Goal: Task Accomplishment & Management: Use online tool/utility

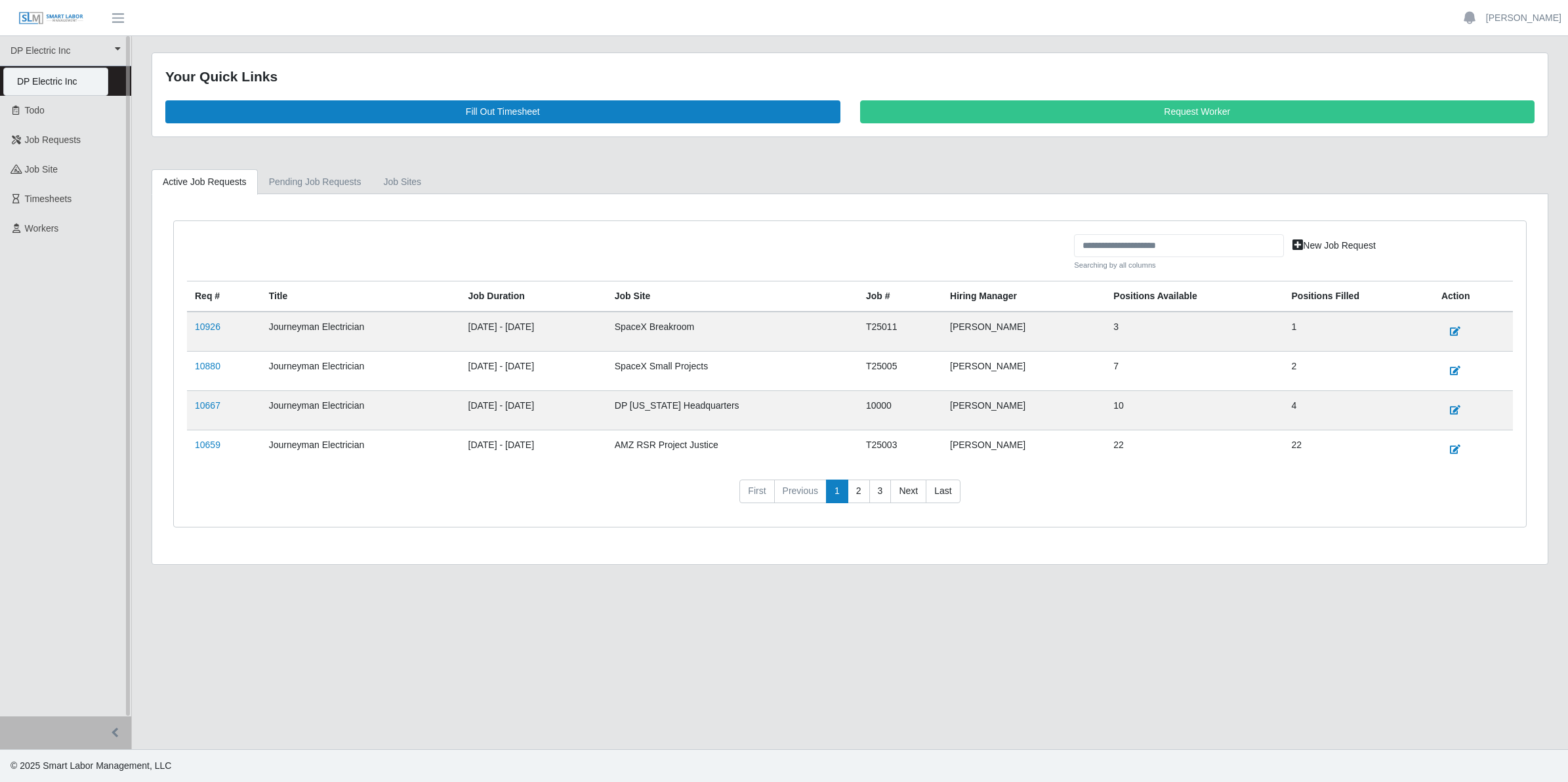
click at [47, 79] on div "DP Electric Inc" at bounding box center [55, 82] width 104 height 27
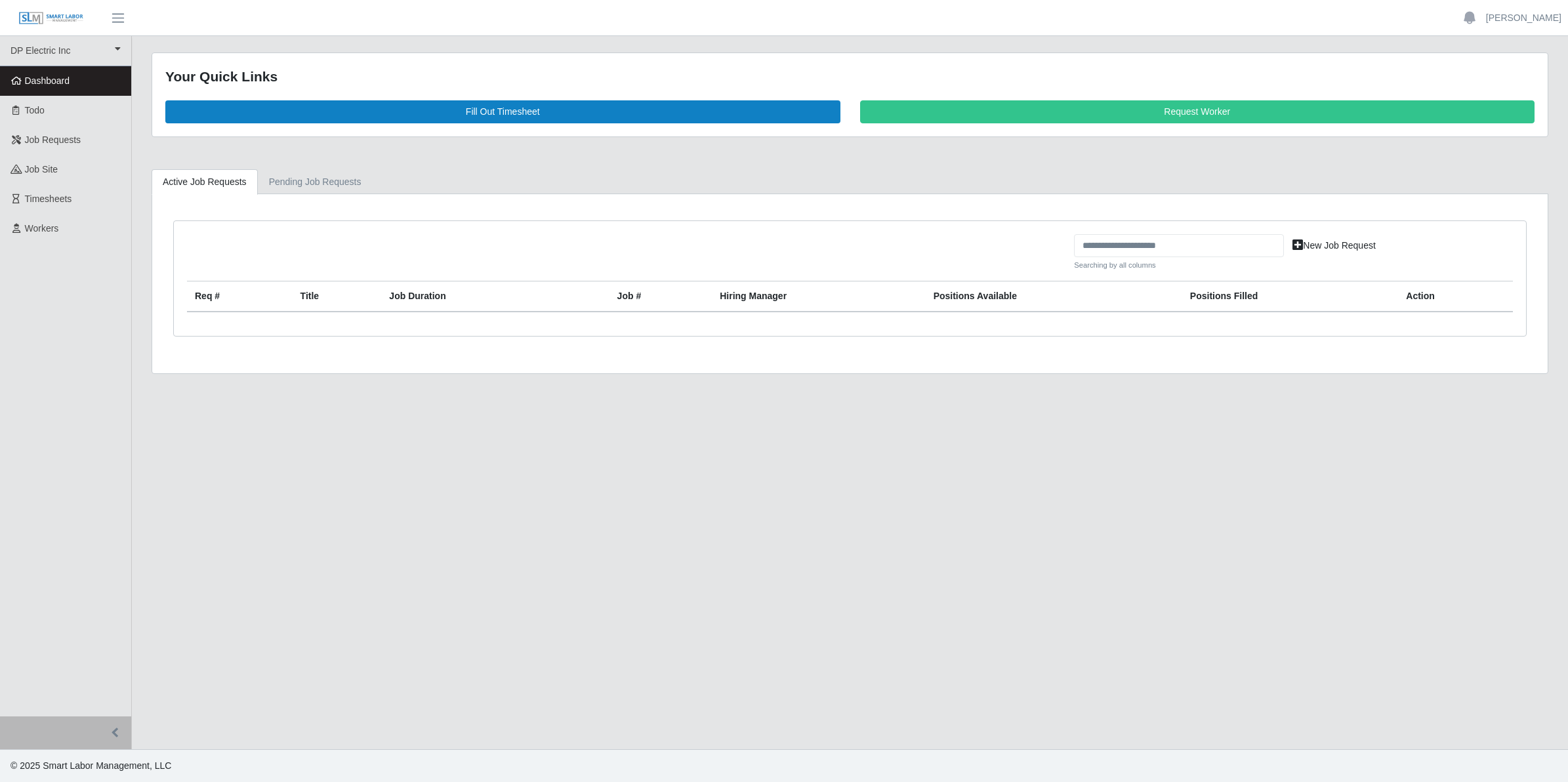
click at [769, 464] on main "Your Quick Links Fill Out Timesheet Request Worker Active Job Requests Pending …" at bounding box center [850, 393] width 1436 height 714
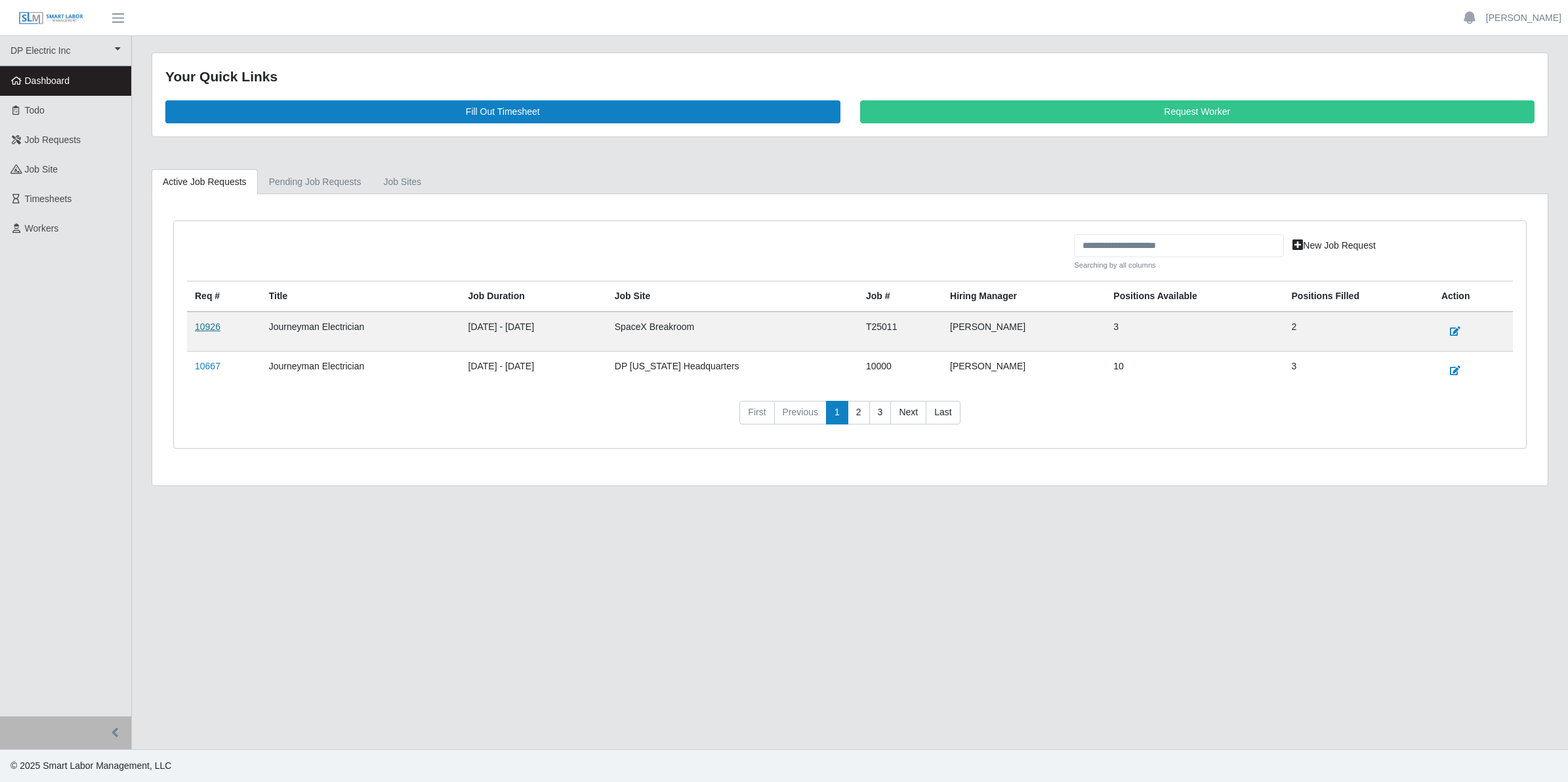
click at [197, 328] on link "10926" at bounding box center [207, 327] width 25 height 11
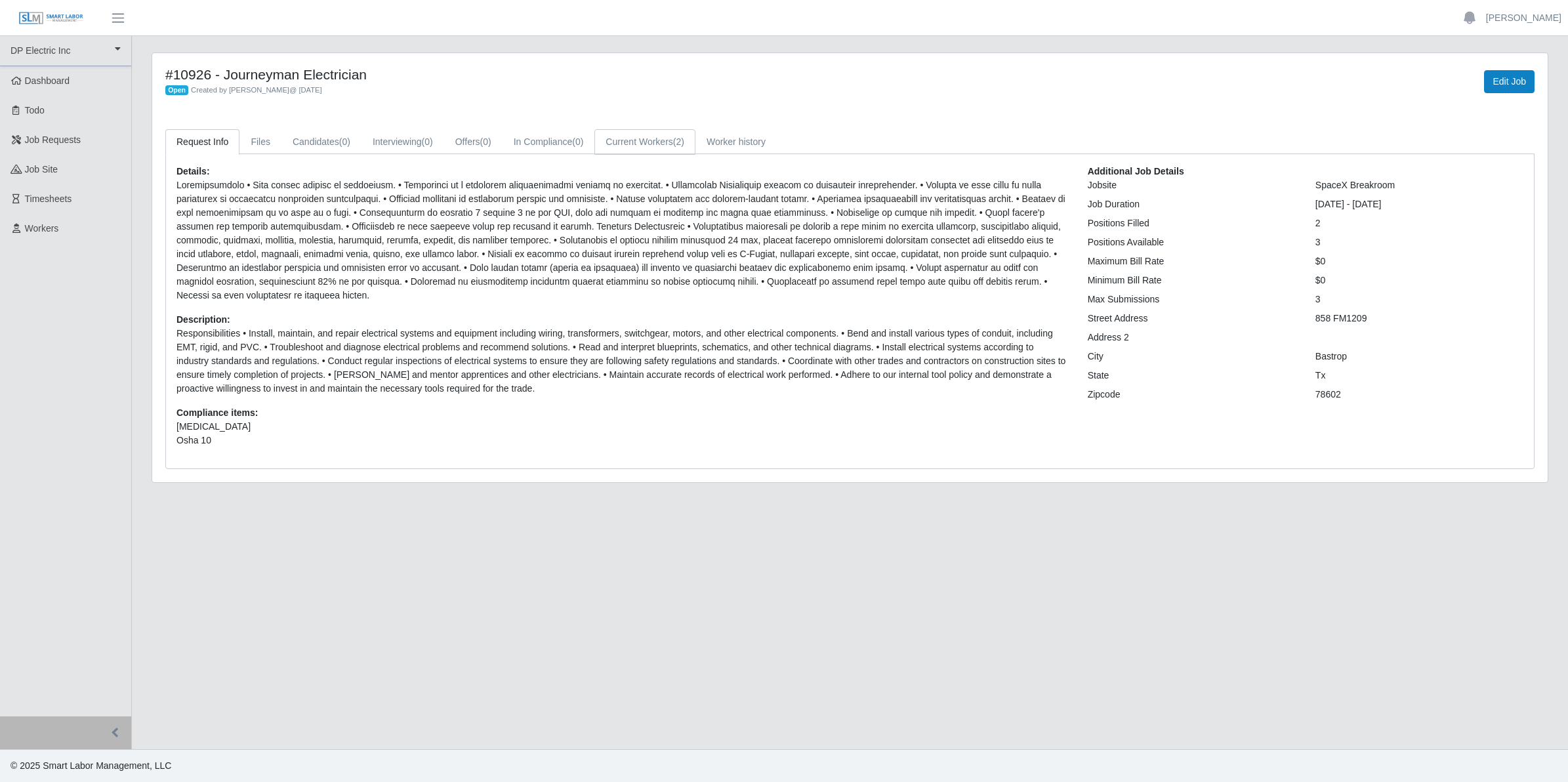
click at [643, 141] on link "Current Workers (2)" at bounding box center [645, 141] width 101 height 25
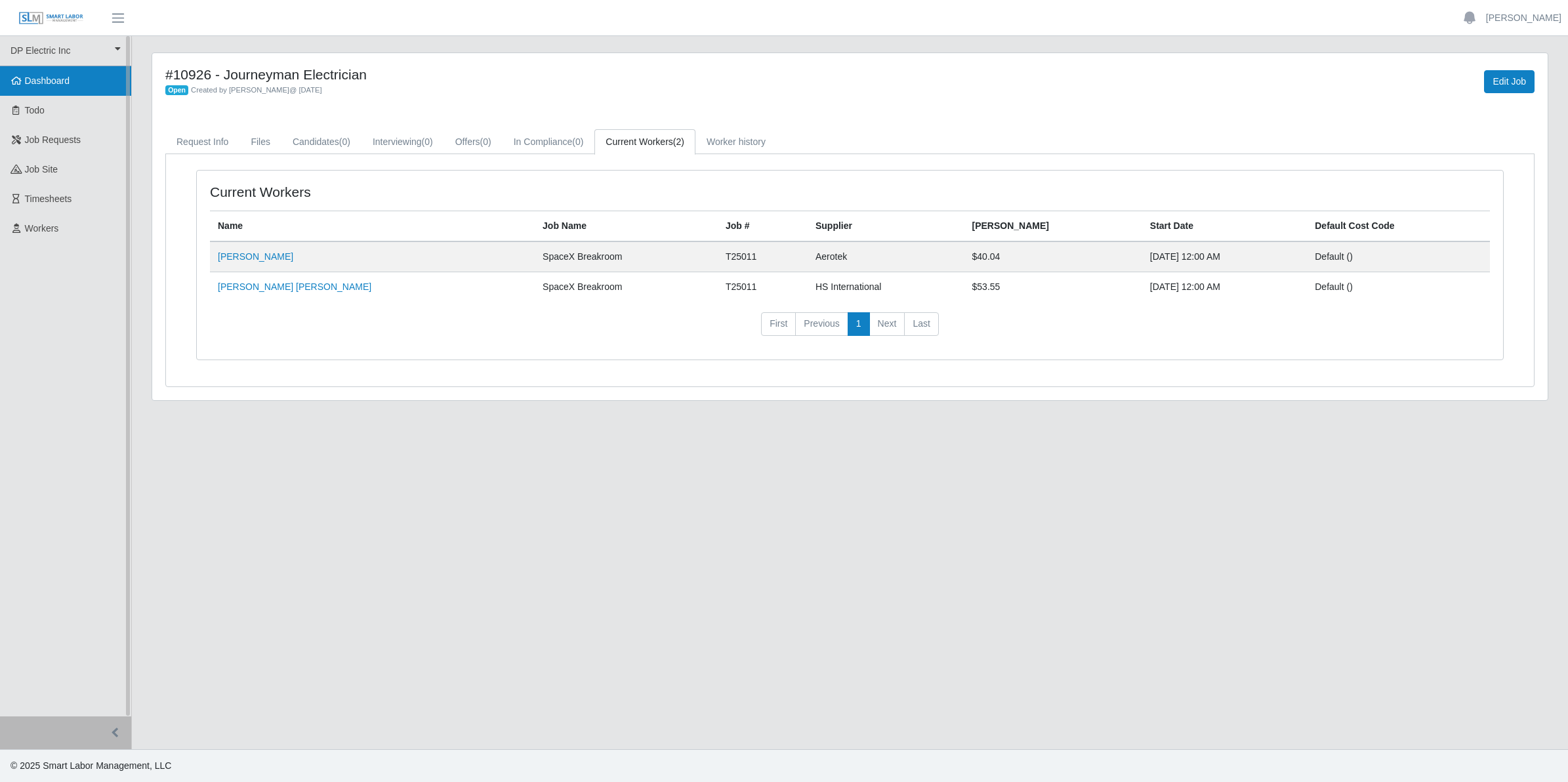
click at [48, 82] on span "Dashboard" at bounding box center [48, 81] width 45 height 11
